Goal: Task Accomplishment & Management: Use online tool/utility

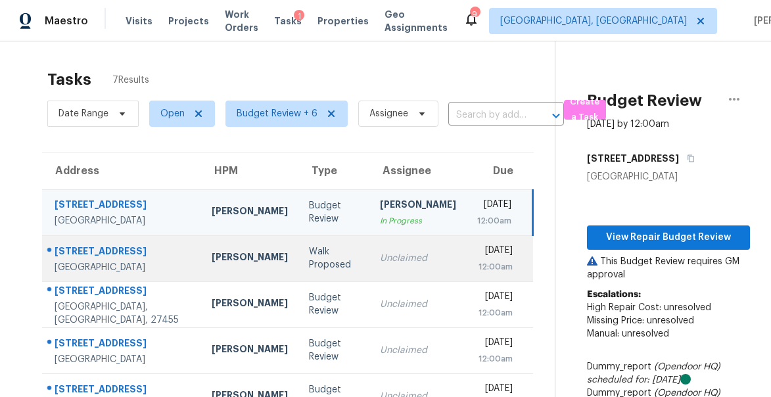
scroll to position [41, 0]
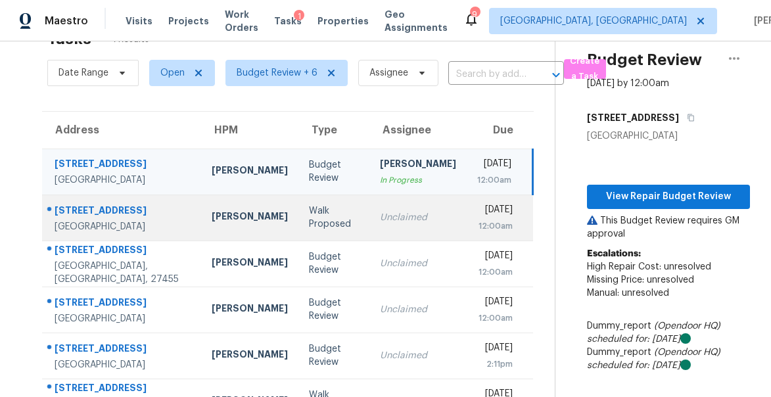
click at [91, 204] on div "[STREET_ADDRESS]" at bounding box center [123, 212] width 136 height 16
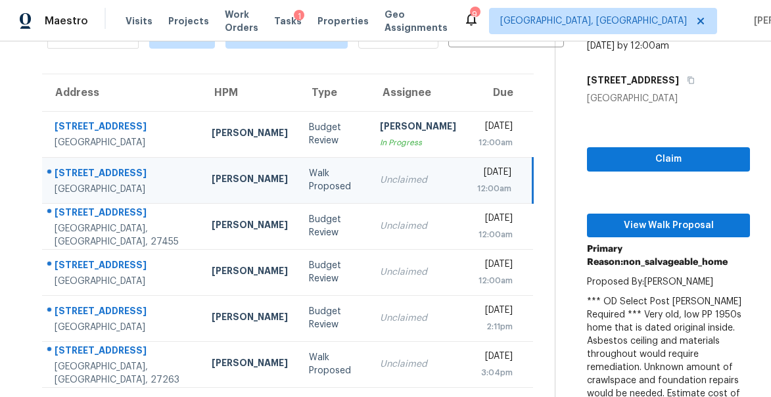
scroll to position [83, 0]
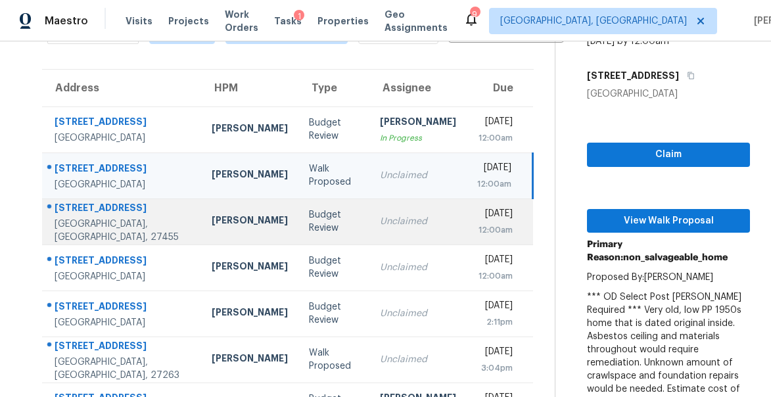
click at [72, 215] on div "[STREET_ADDRESS]" at bounding box center [123, 209] width 136 height 16
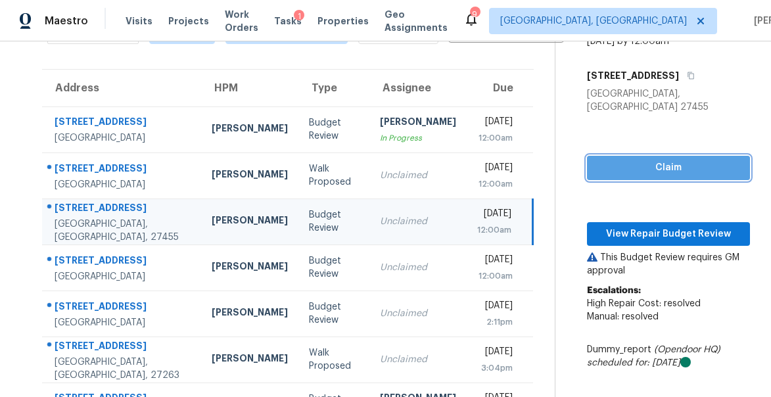
click at [675, 160] on span "Claim" at bounding box center [668, 168] width 142 height 16
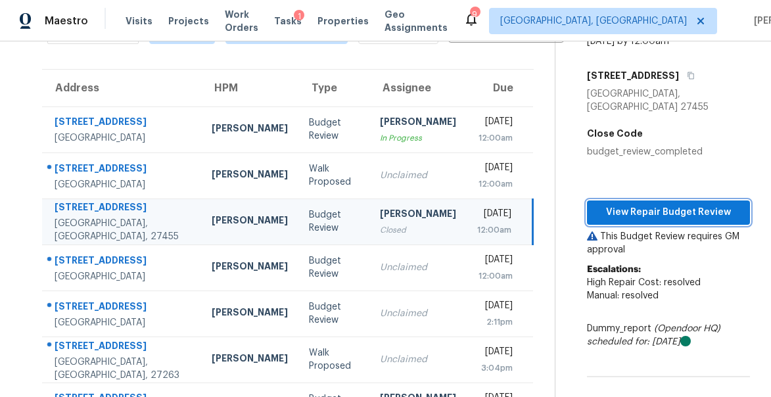
click at [659, 204] on span "View Repair Budget Review" at bounding box center [668, 212] width 142 height 16
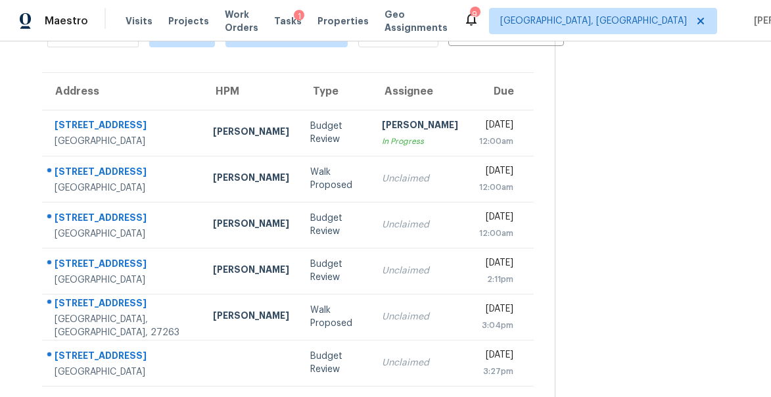
scroll to position [79, 0]
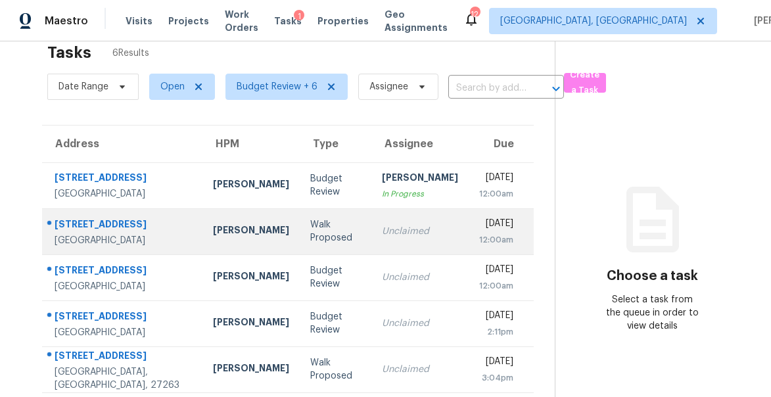
scroll to position [35, 0]
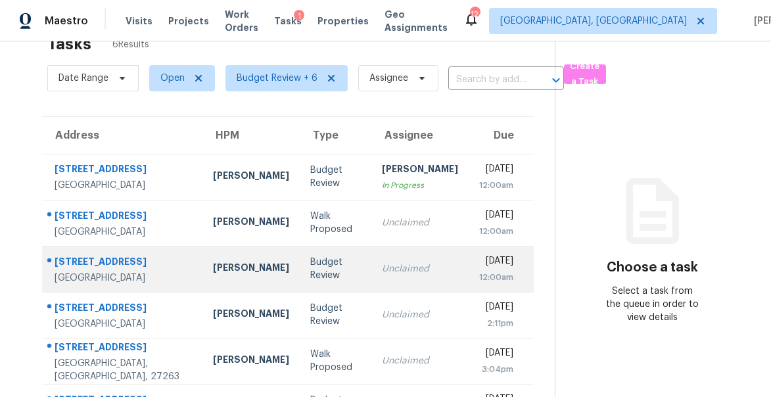
click at [94, 255] on div "[STREET_ADDRESS]" at bounding box center [123, 263] width 137 height 16
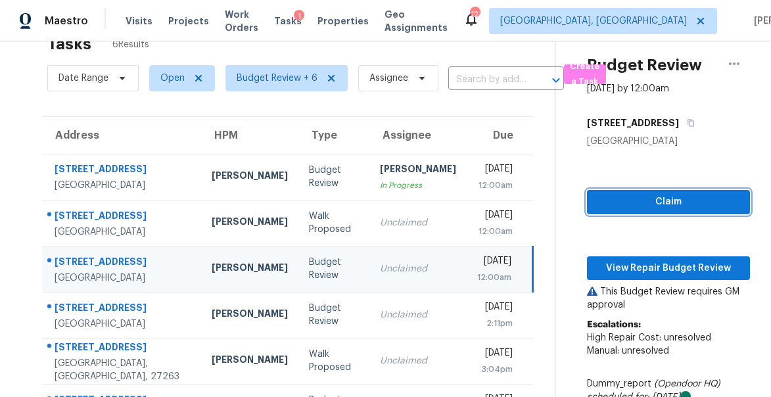
click at [669, 203] on span "Claim" at bounding box center [668, 202] width 142 height 16
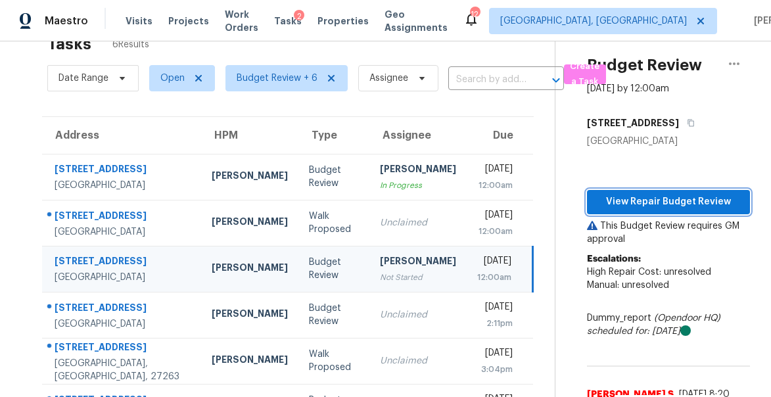
click at [647, 198] on span "View Repair Budget Review" at bounding box center [668, 202] width 142 height 16
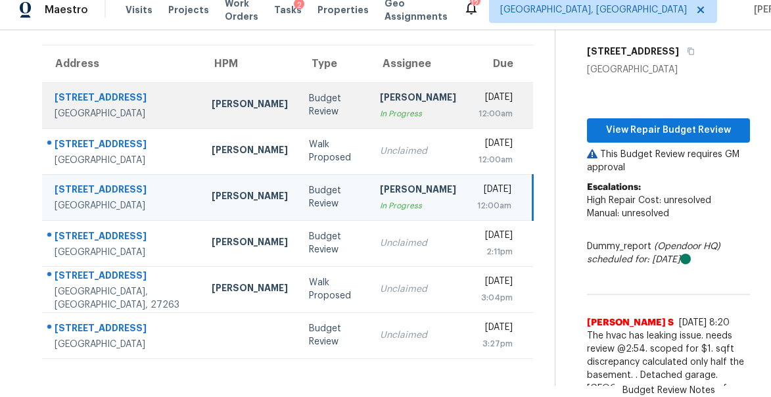
scroll to position [138, 0]
